Goal: Task Accomplishment & Management: Manage account settings

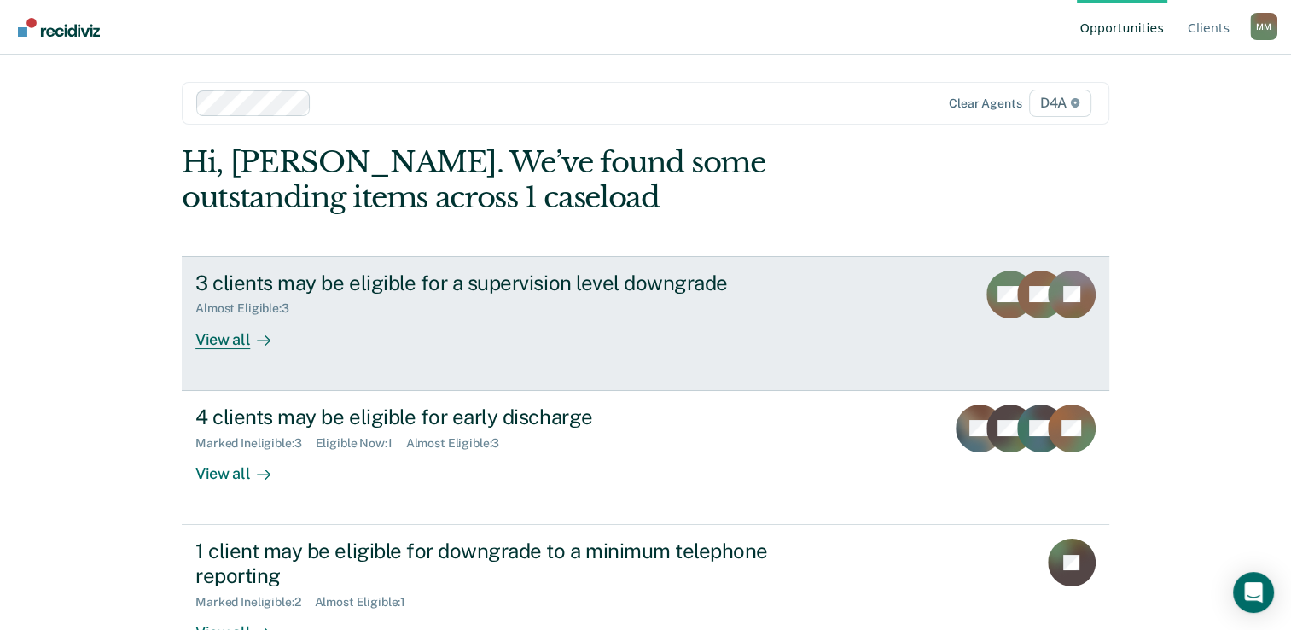
click at [221, 347] on div "View all" at bounding box center [243, 332] width 96 height 33
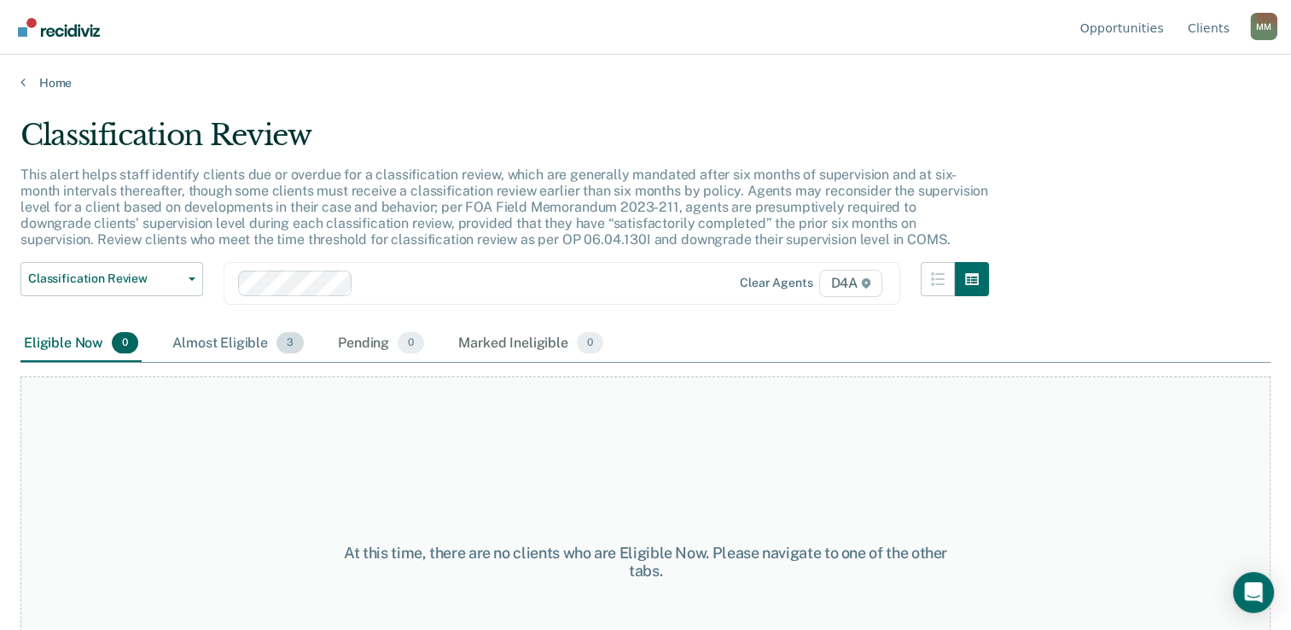
click at [241, 334] on div "Almost Eligible 3" at bounding box center [238, 344] width 138 height 38
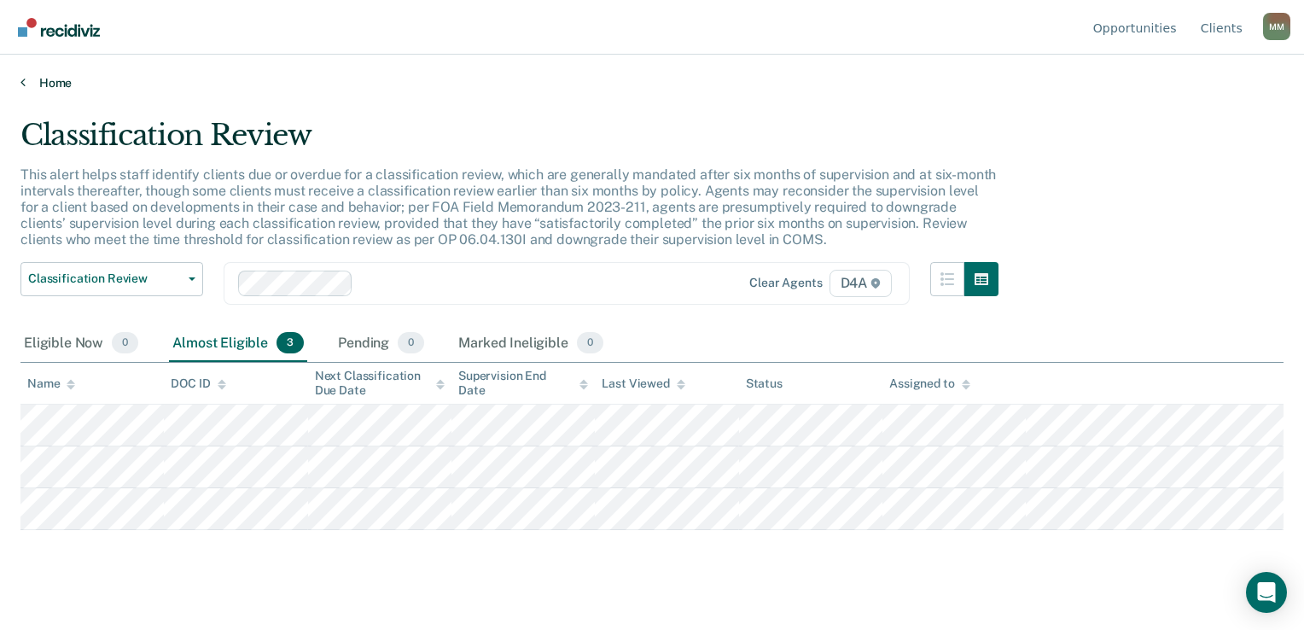
click at [20, 84] on icon at bounding box center [22, 82] width 5 height 14
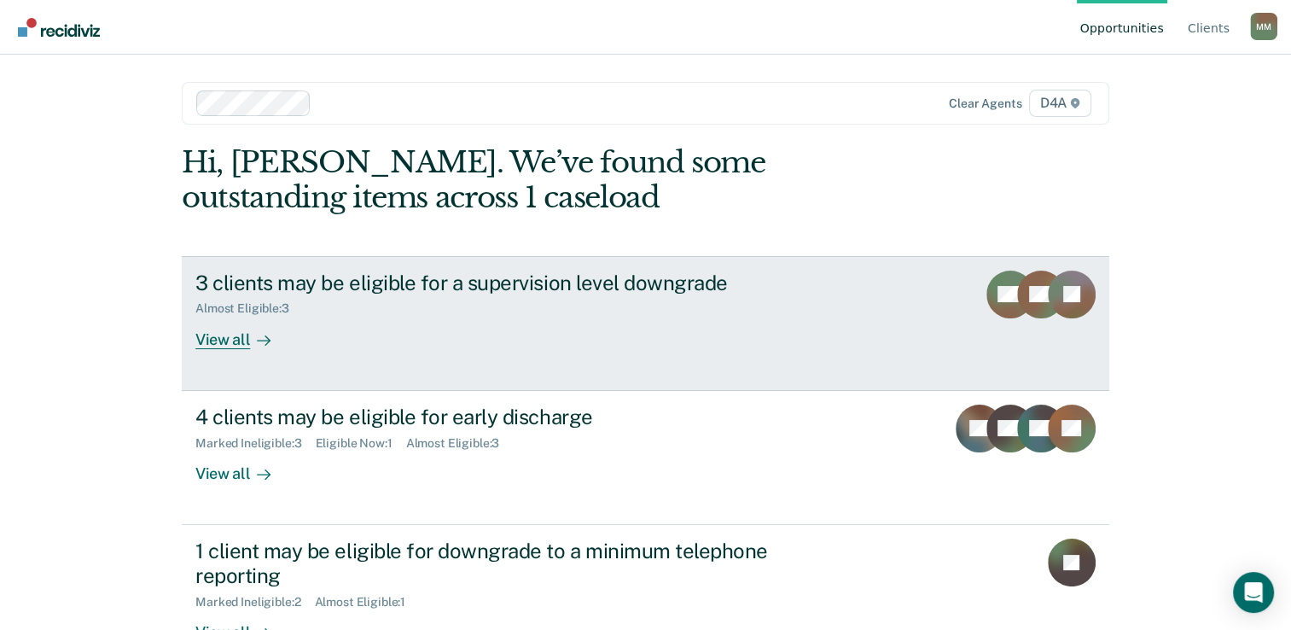
scroll to position [52, 0]
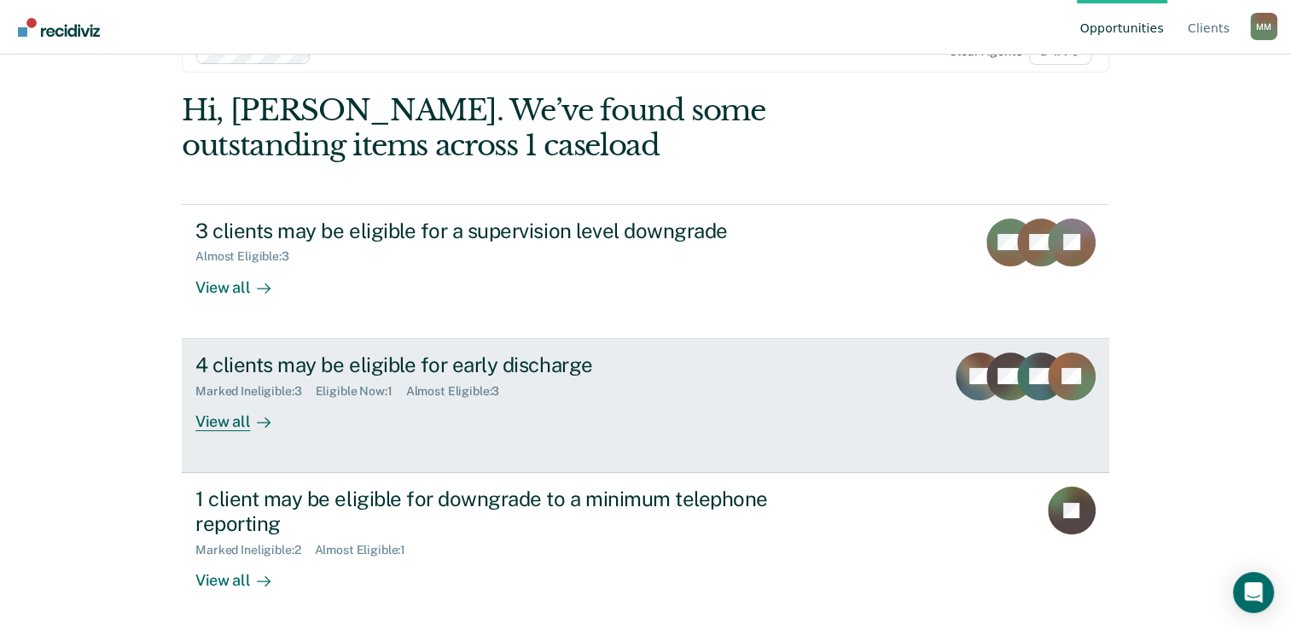
click at [240, 420] on div "View all" at bounding box center [243, 414] width 96 height 33
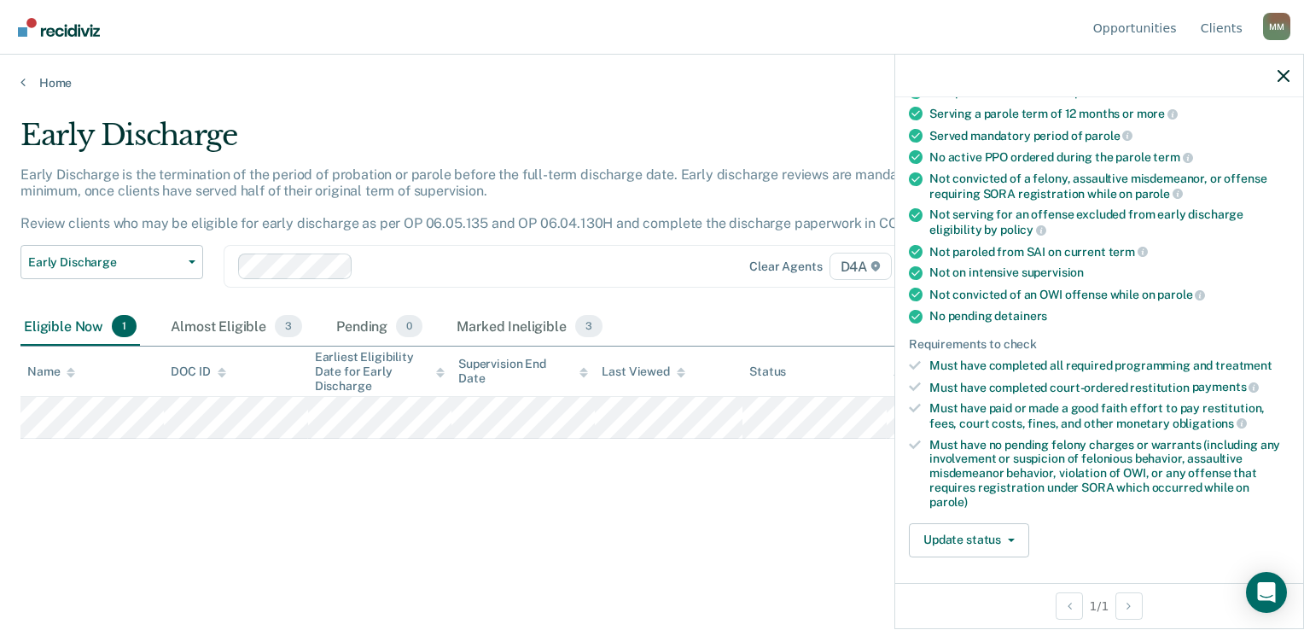
scroll to position [171, 0]
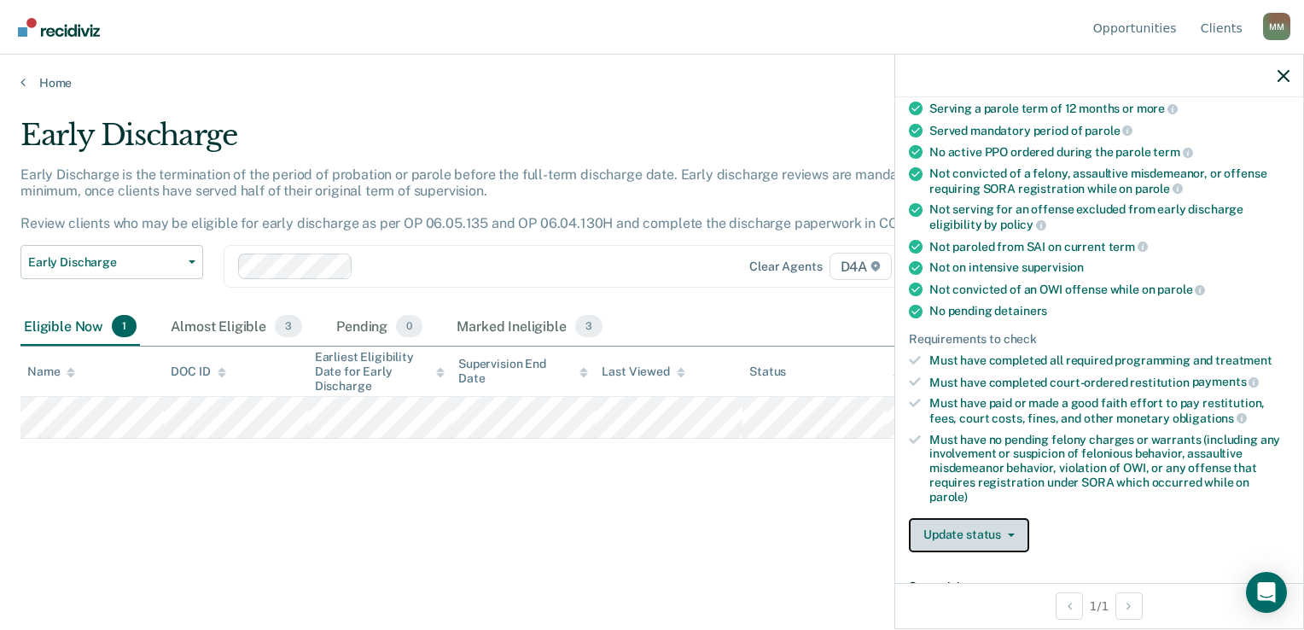
click at [977, 532] on button "Update status" at bounding box center [969, 535] width 120 height 34
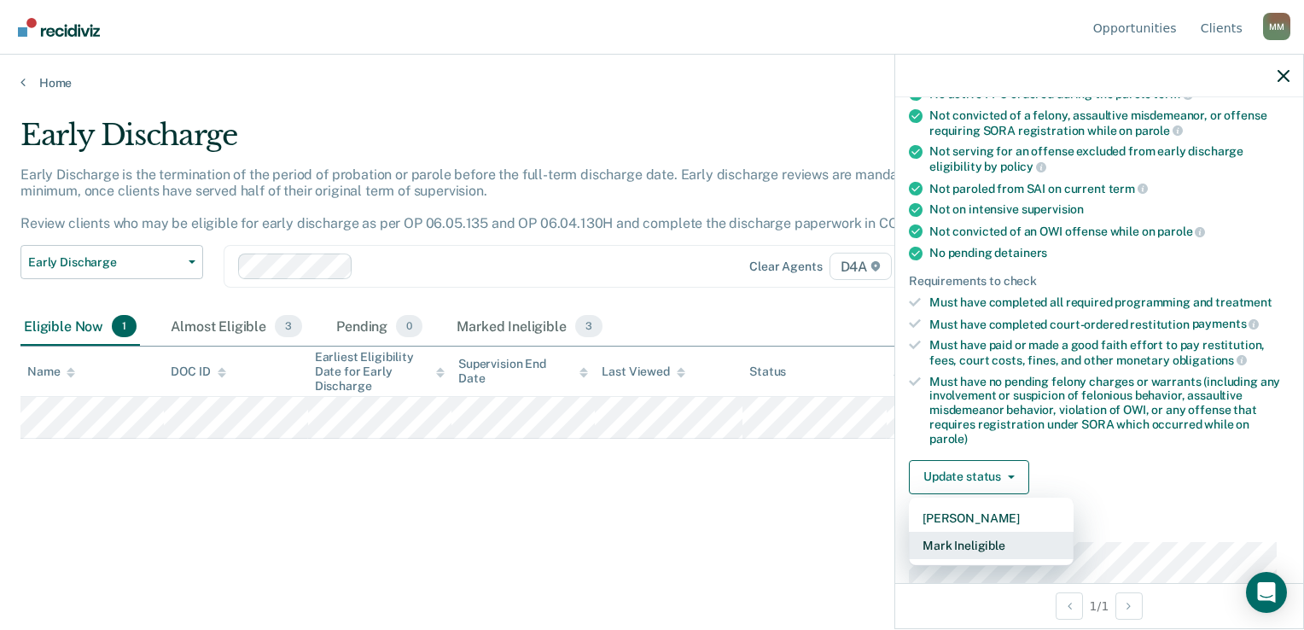
scroll to position [256, 0]
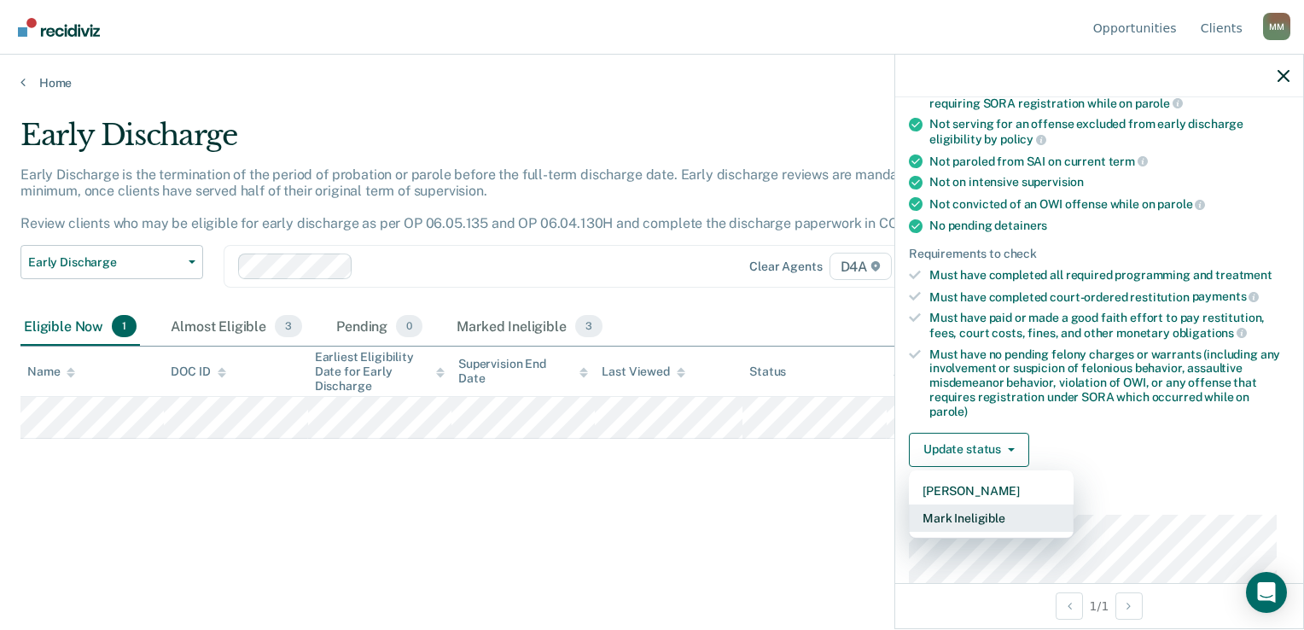
click at [1013, 515] on button "Mark Ineligible" at bounding box center [991, 517] width 165 height 27
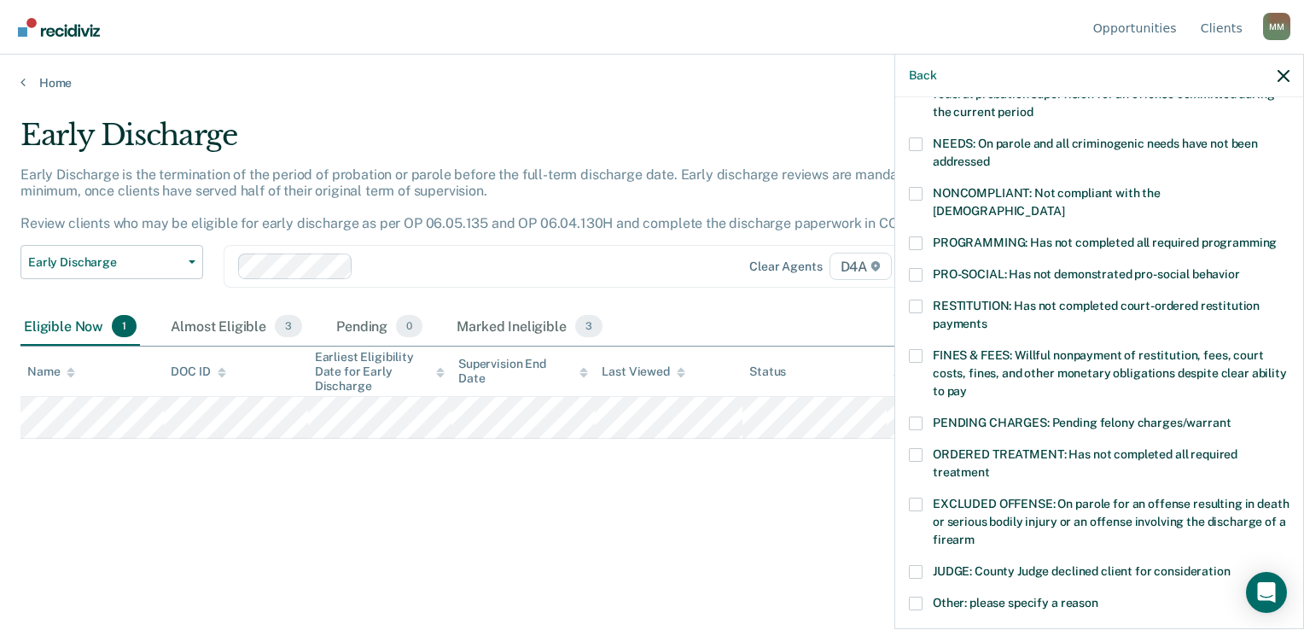
click at [922, 349] on span at bounding box center [916, 356] width 14 height 14
click at [967, 385] on input "FINES & FEES: Willful nonpayment of restitution, fees, court costs, fines, and …" at bounding box center [967, 385] width 0 height 0
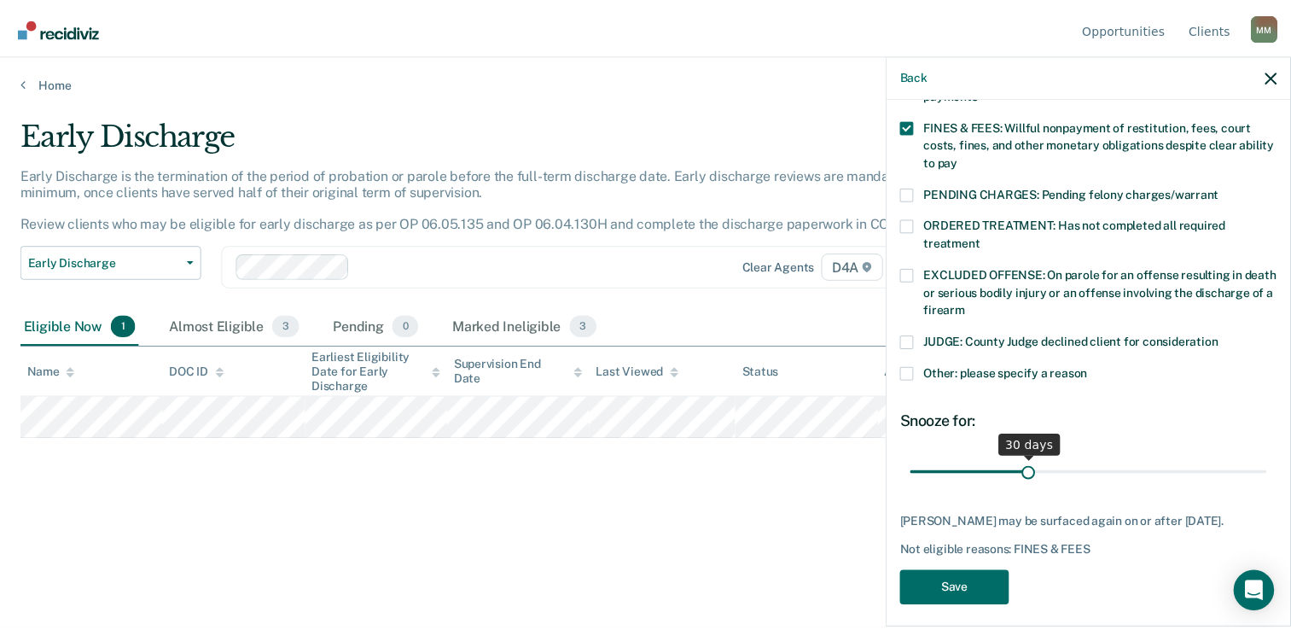
scroll to position [492, 0]
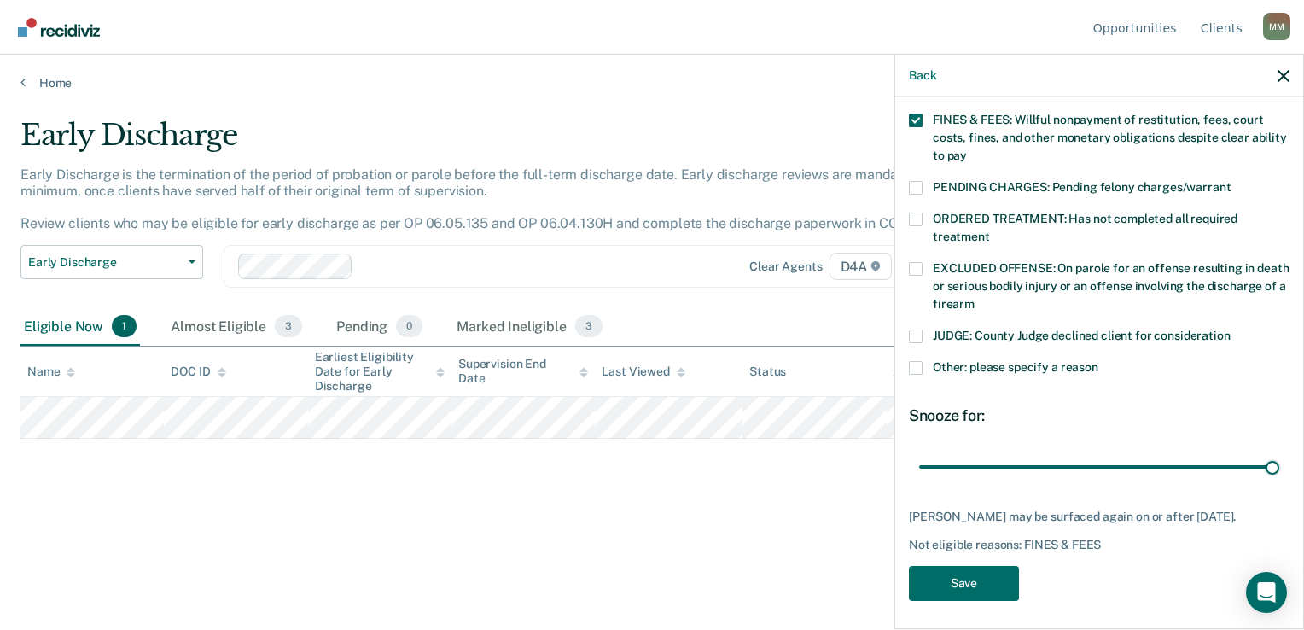
drag, startPoint x: 1037, startPoint y: 446, endPoint x: 1278, endPoint y: 465, distance: 242.3
type input "90"
click at [1279, 455] on input "range" at bounding box center [1099, 467] width 360 height 30
click at [971, 572] on button "Save" at bounding box center [964, 583] width 110 height 35
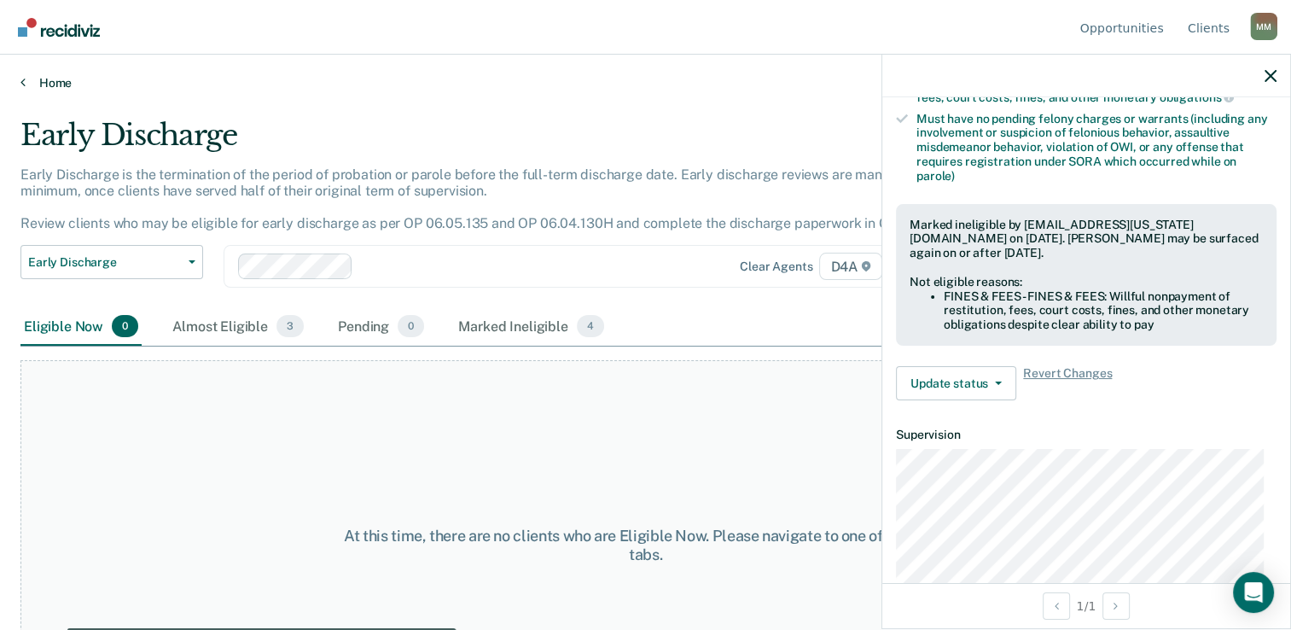
click at [38, 83] on link "Home" at bounding box center [645, 82] width 1250 height 15
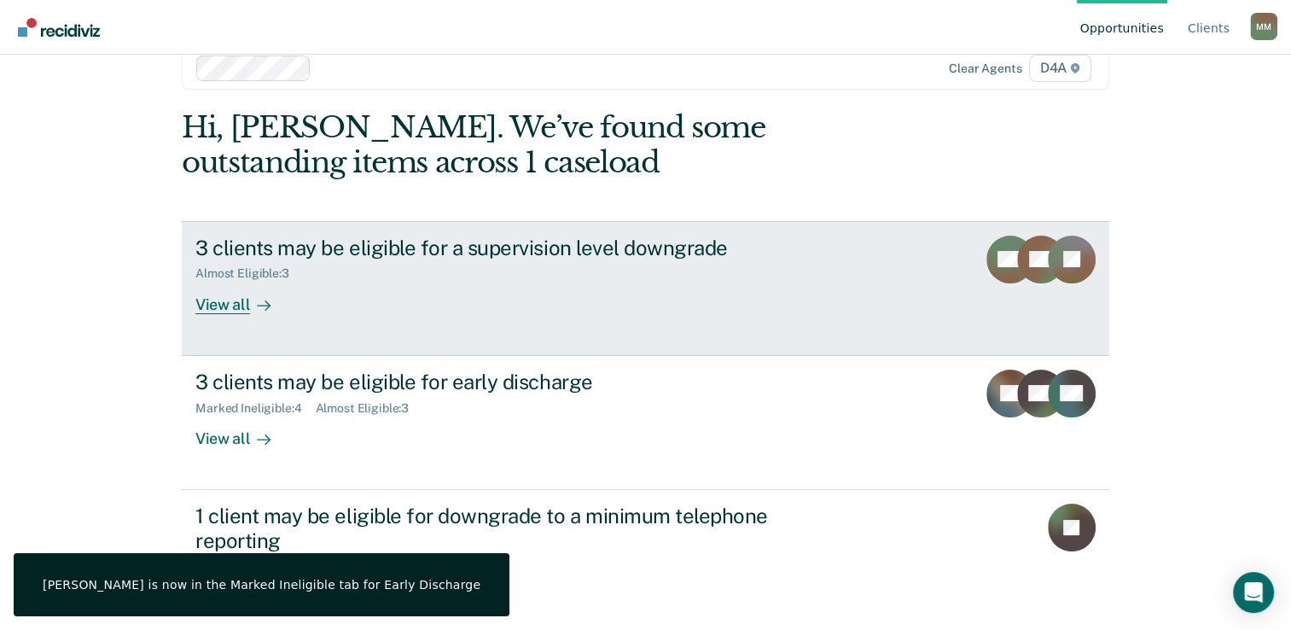
scroll to position [52, 0]
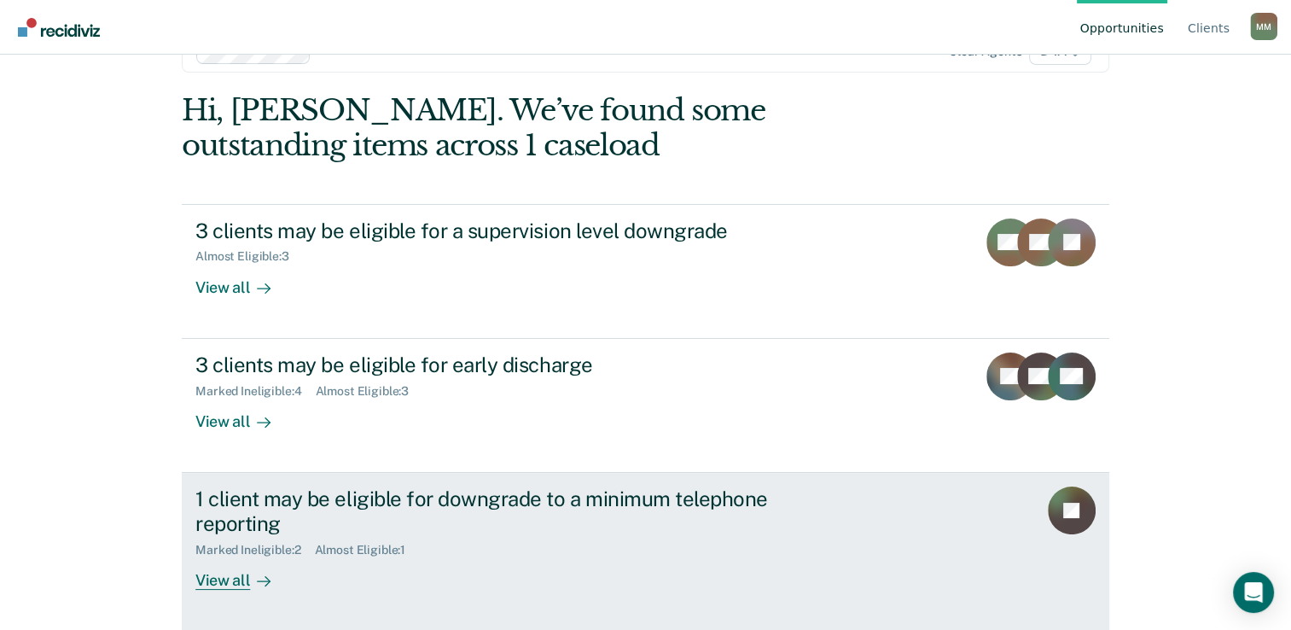
click at [220, 579] on div "View all" at bounding box center [243, 572] width 96 height 33
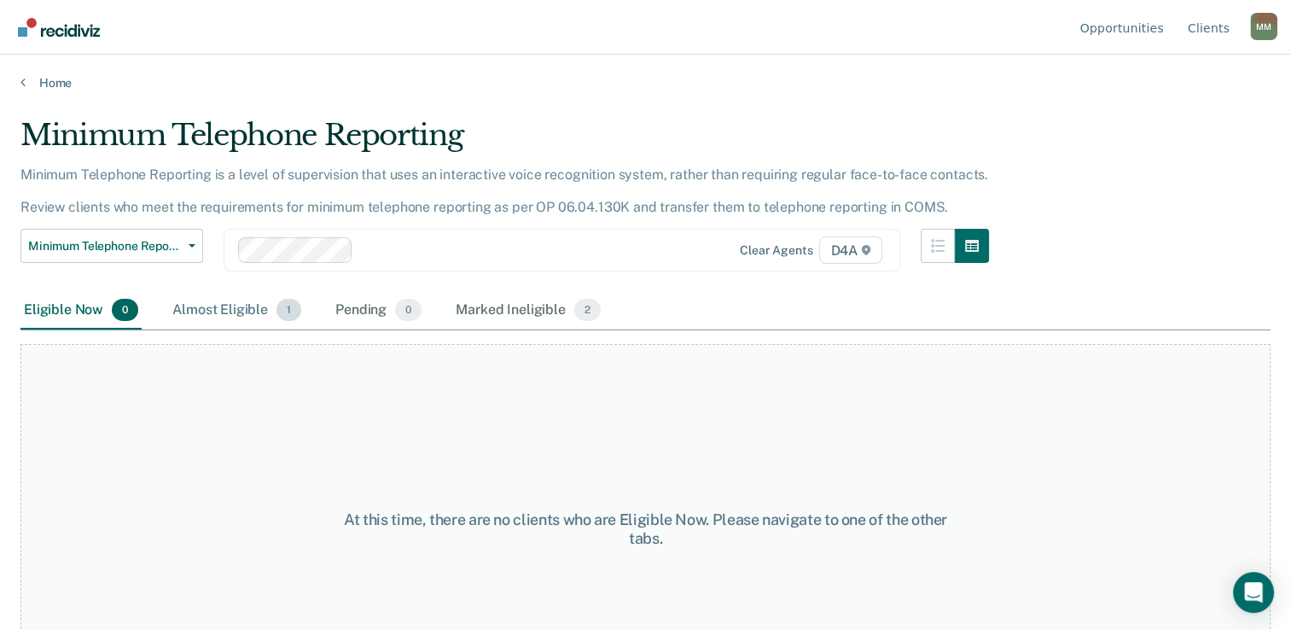
click at [236, 301] on div "Almost Eligible 1" at bounding box center [237, 311] width 136 height 38
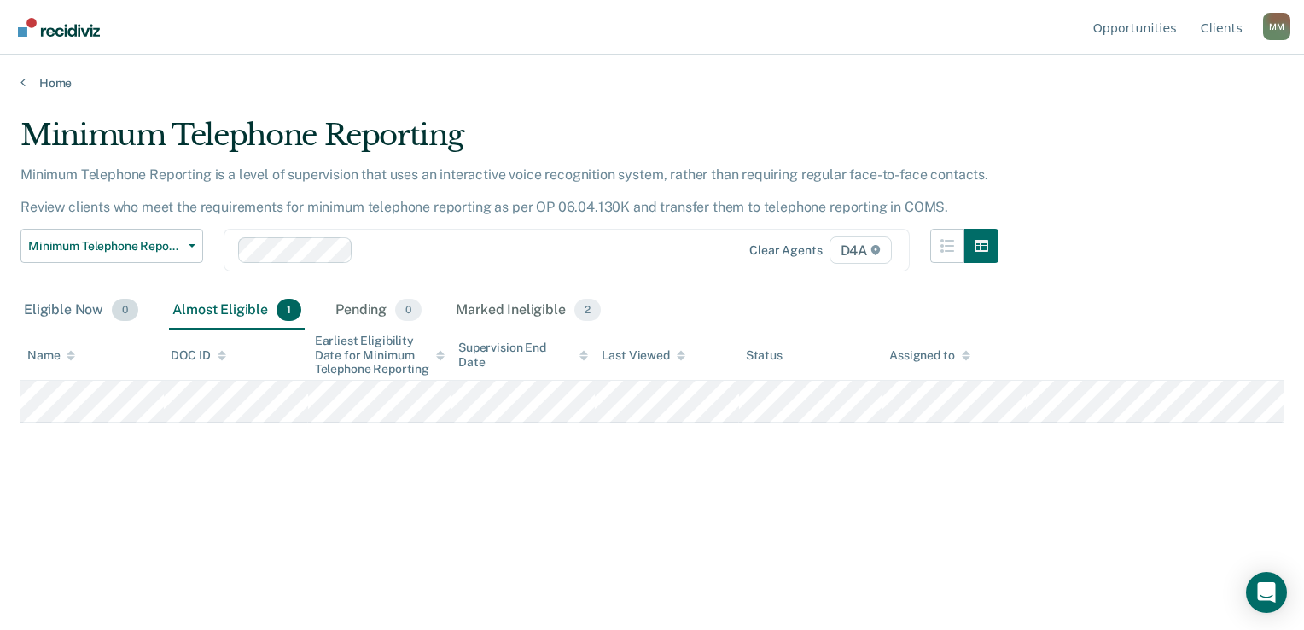
click at [58, 312] on div "Eligible Now 0" at bounding box center [80, 311] width 121 height 38
